Goal: Task Accomplishment & Management: Manage account settings

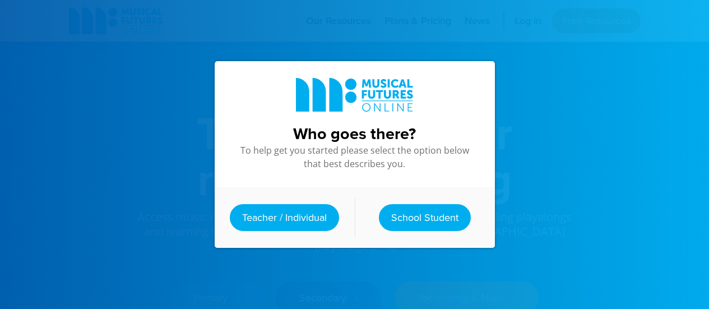
click at [312, 124] on h3 "Who goes there?" at bounding box center [354, 134] width 235 height 20
click at [352, 133] on h3 "Who goes there?" at bounding box center [354, 134] width 235 height 20
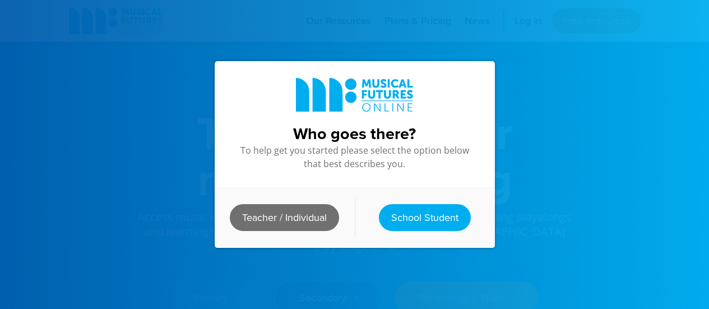
click at [306, 217] on link "Teacher / Individual" at bounding box center [284, 217] width 109 height 27
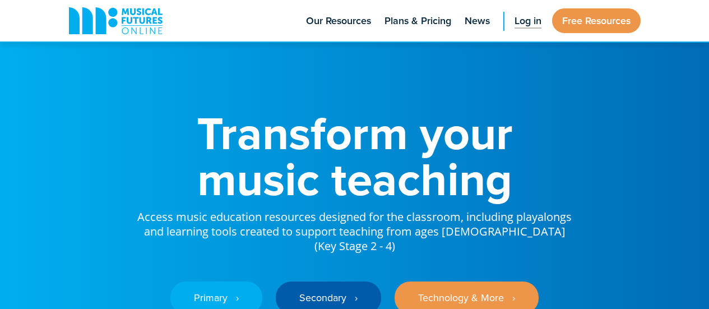
click at [522, 24] on span "Log in" at bounding box center [528, 20] width 27 height 15
click at [527, 23] on span "Log in" at bounding box center [528, 20] width 27 height 15
click at [525, 25] on span "Log in" at bounding box center [528, 20] width 27 height 15
